Goal: Task Accomplishment & Management: Manage account settings

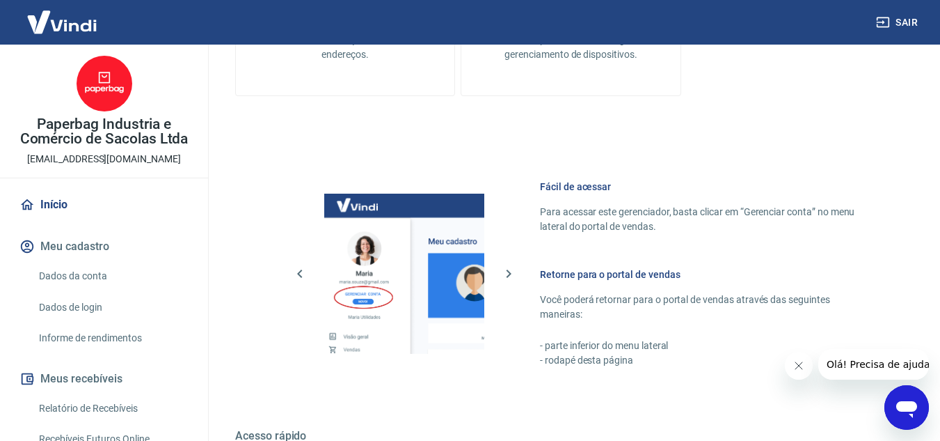
scroll to position [701, 0]
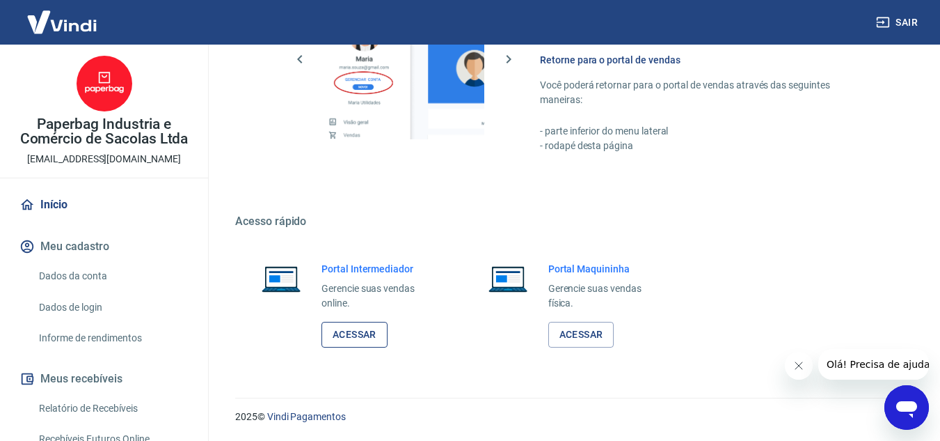
click at [349, 336] on link "Acessar" at bounding box center [355, 335] width 66 height 26
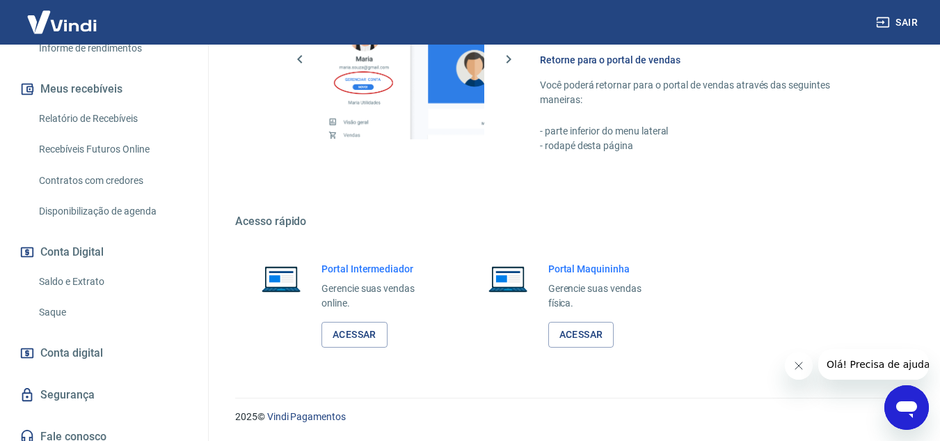
scroll to position [301, 0]
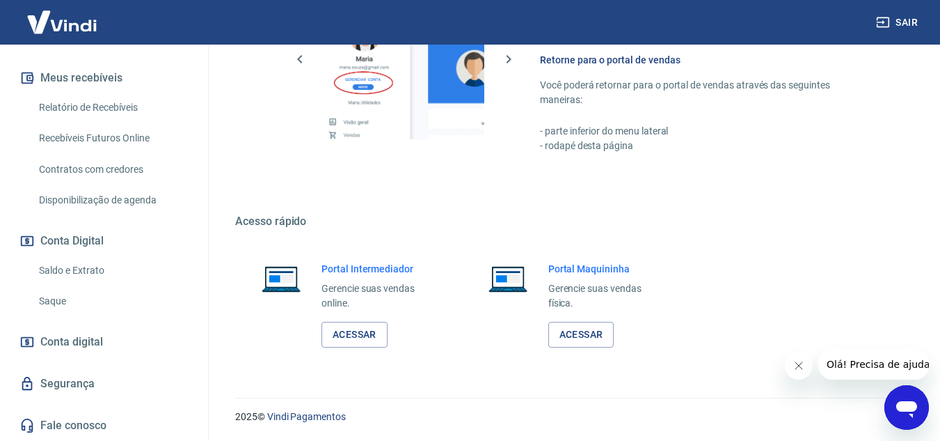
click at [63, 303] on link "Saque" at bounding box center [112, 301] width 158 height 29
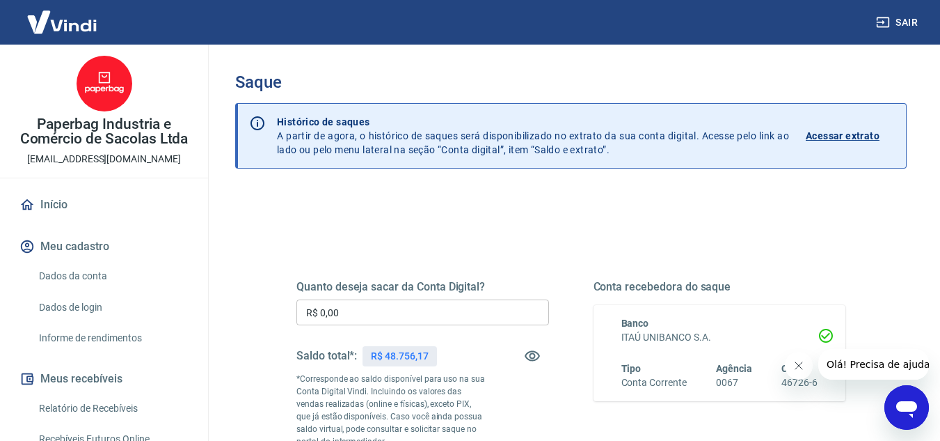
click at [45, 205] on link "Início" at bounding box center [104, 204] width 175 height 31
